Goal: Check status: Check status

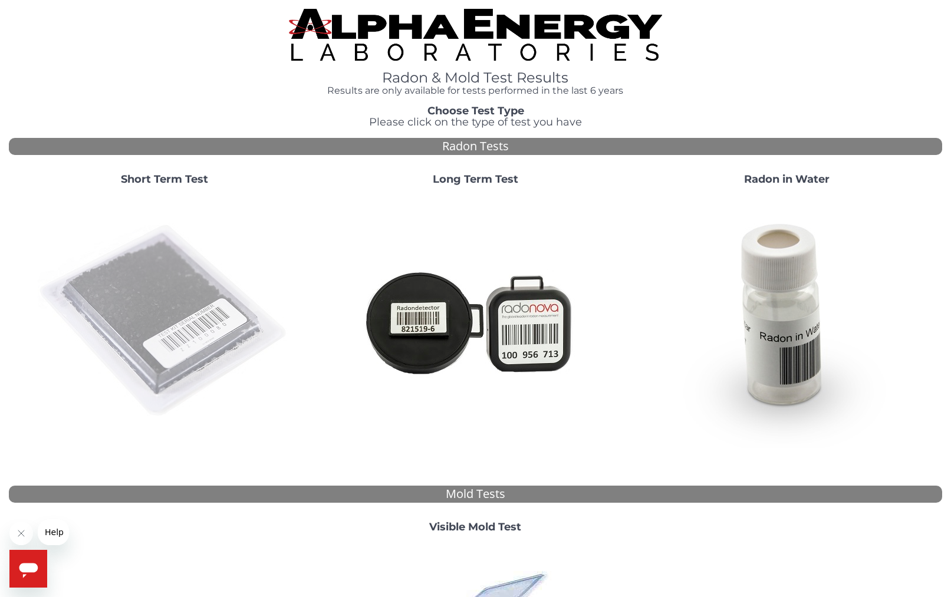
click at [170, 285] on img at bounding box center [164, 321] width 253 height 253
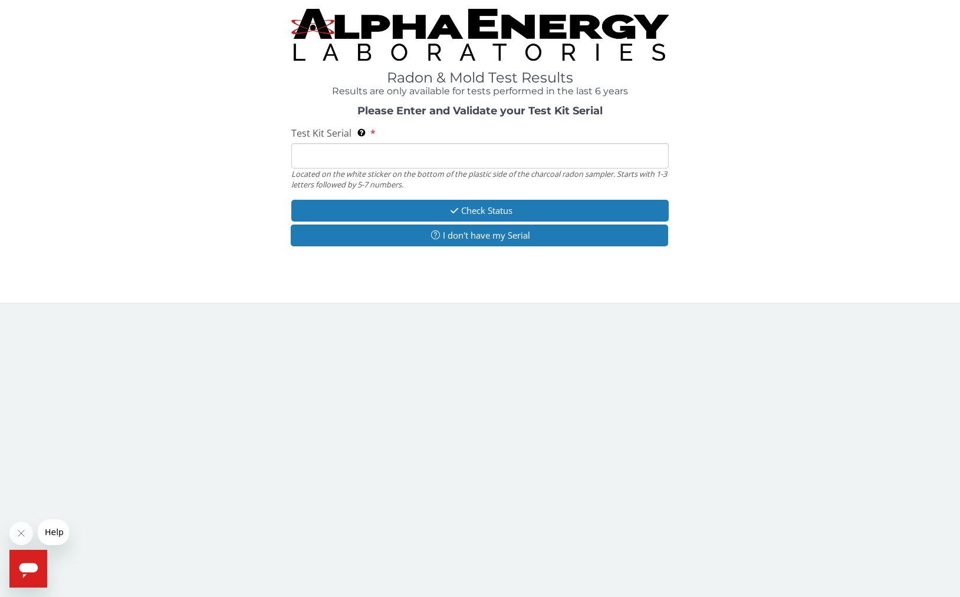
click at [353, 160] on input "Test Kit Serial Located on the white sticker on the bottom of the plastic side …" at bounding box center [479, 155] width 377 height 25
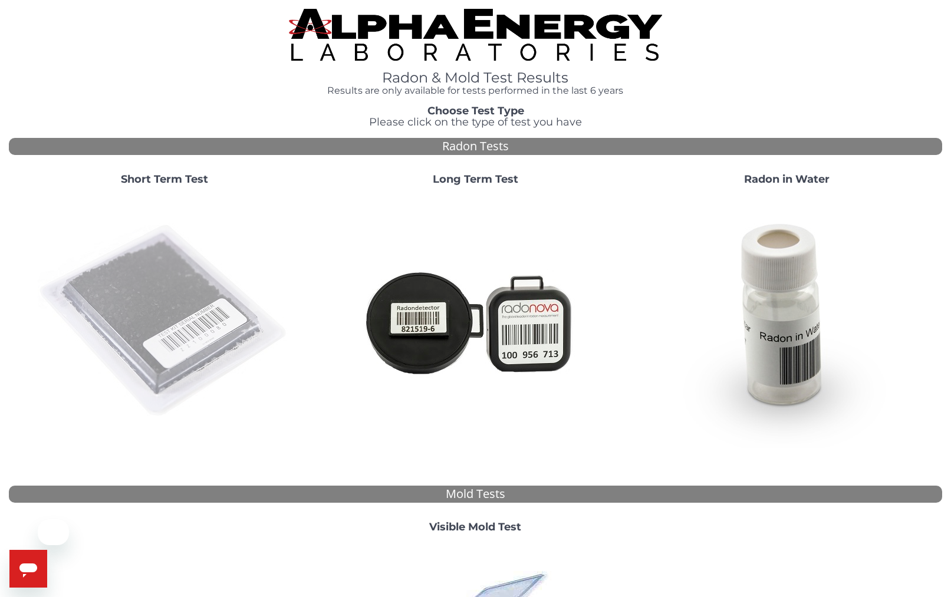
click at [163, 249] on img at bounding box center [164, 321] width 253 height 253
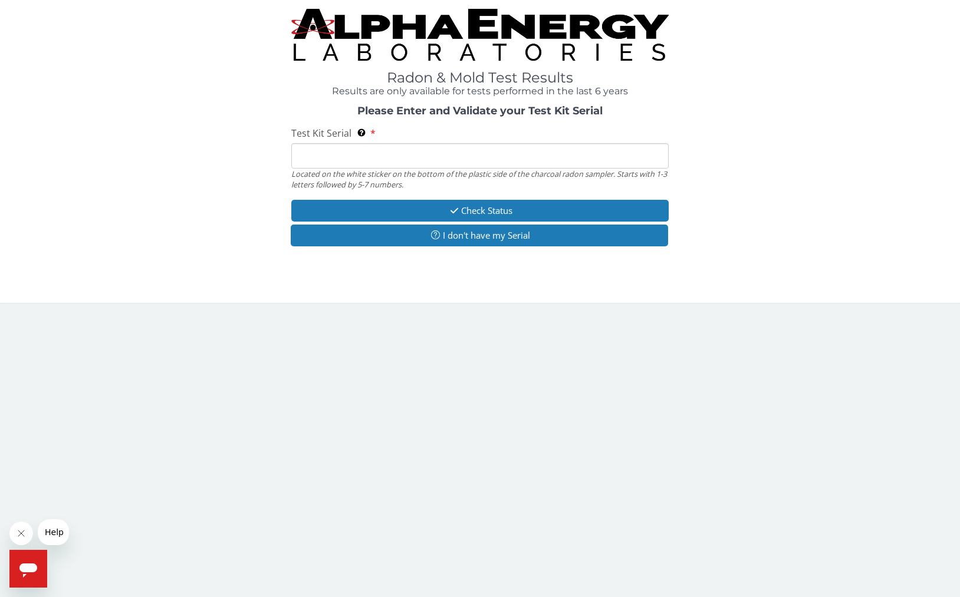
click at [313, 152] on input "Test Kit Serial Located on the white sticker on the bottom of the plastic side …" at bounding box center [479, 155] width 377 height 25
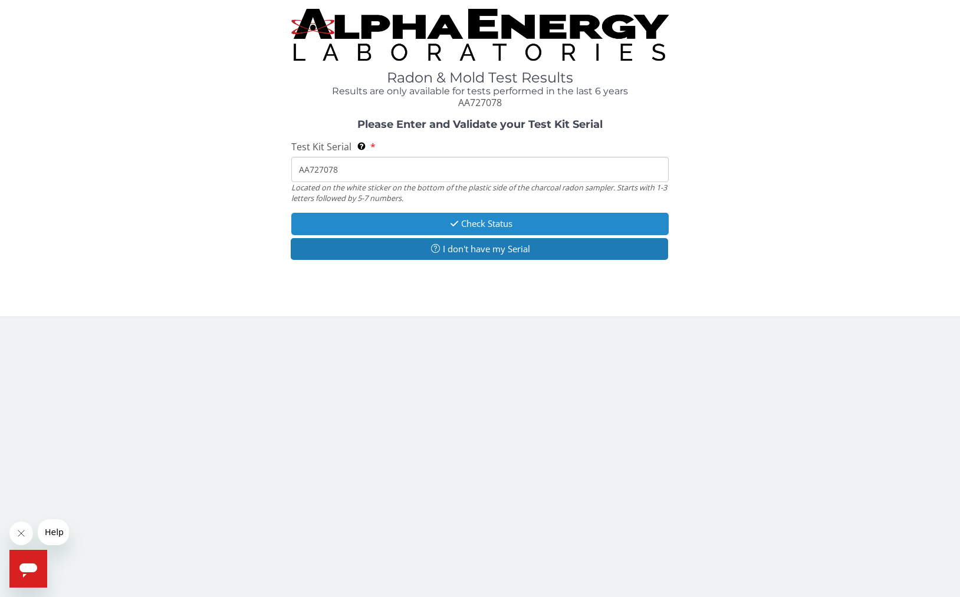
type input "AA727078"
click at [421, 218] on button "Check Status" at bounding box center [479, 224] width 377 height 22
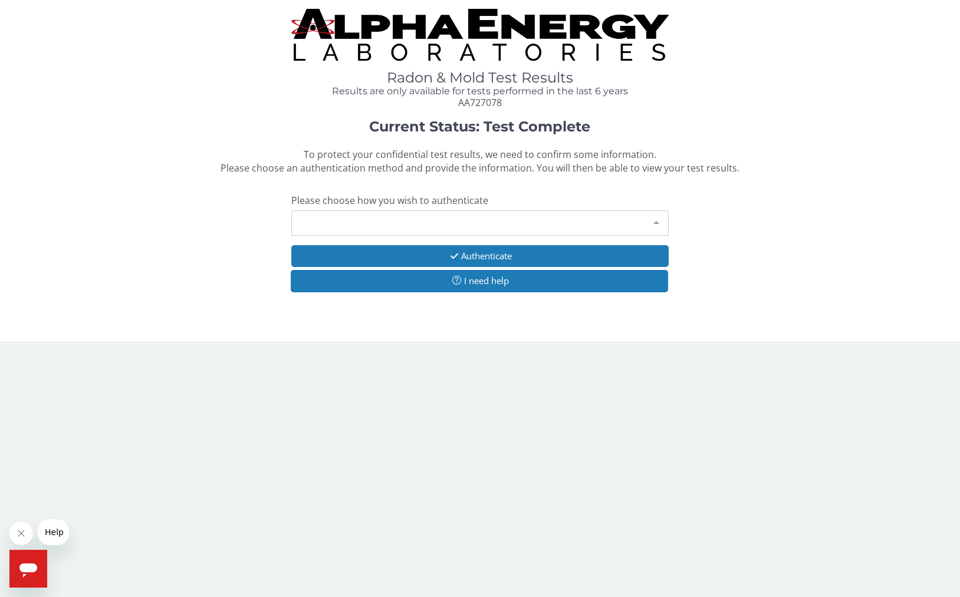
click at [357, 223] on div "Please make a selection" at bounding box center [479, 222] width 377 height 25
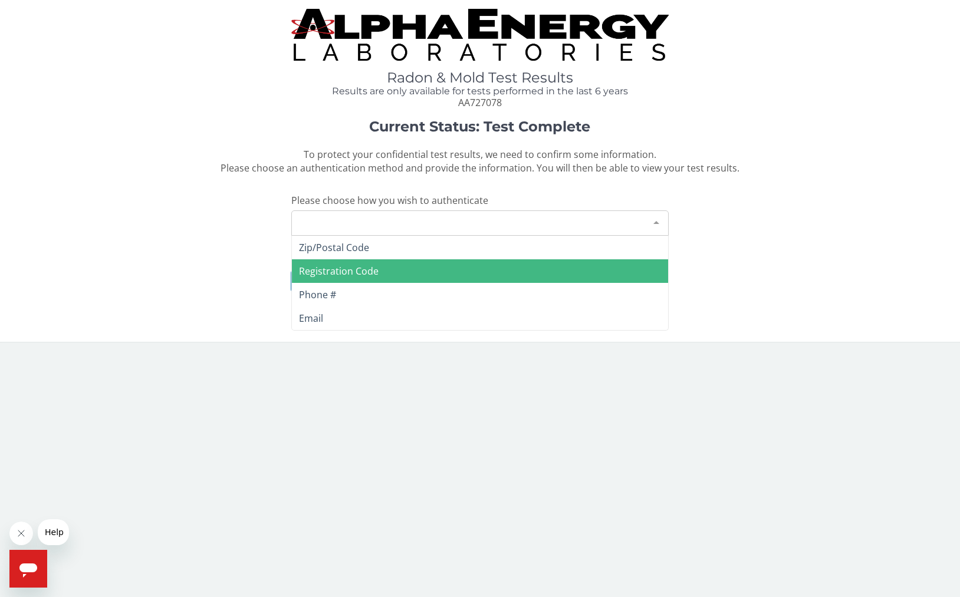
click at [348, 268] on span "Registration Code" at bounding box center [339, 271] width 80 height 13
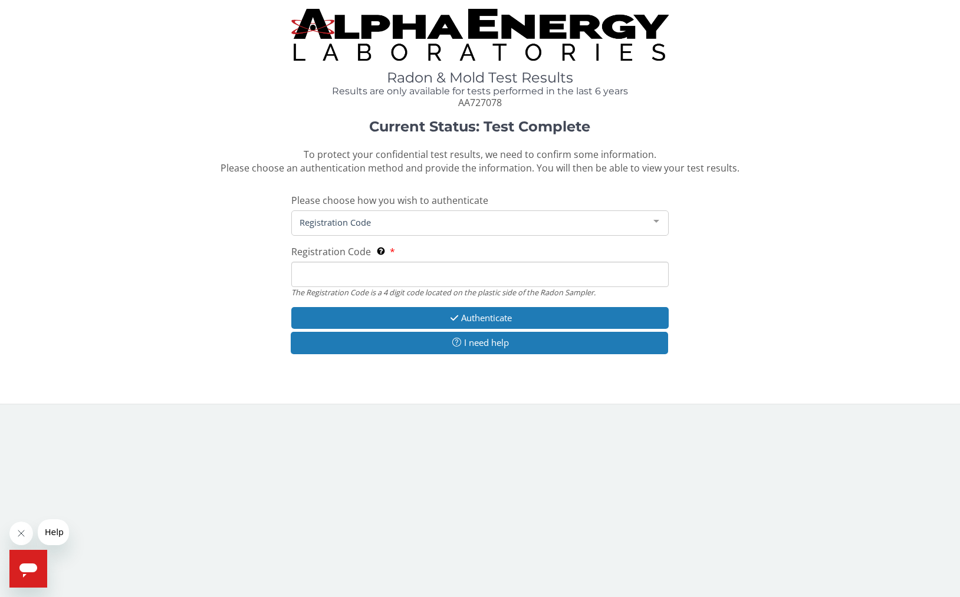
click at [347, 280] on input "Registration Code The Registration Code is a 4 digit code located on the plasti…" at bounding box center [479, 274] width 377 height 25
type input "DFE1"
click at [433, 317] on button "Authenticate" at bounding box center [479, 318] width 377 height 22
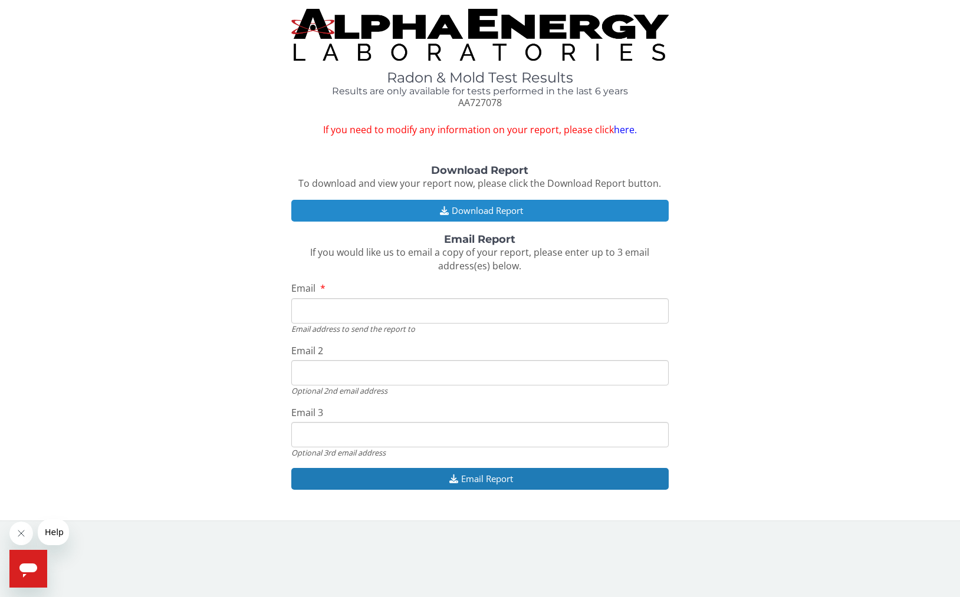
click at [487, 206] on button "Download Report" at bounding box center [479, 211] width 377 height 22
